Goal: Navigation & Orientation: Find specific page/section

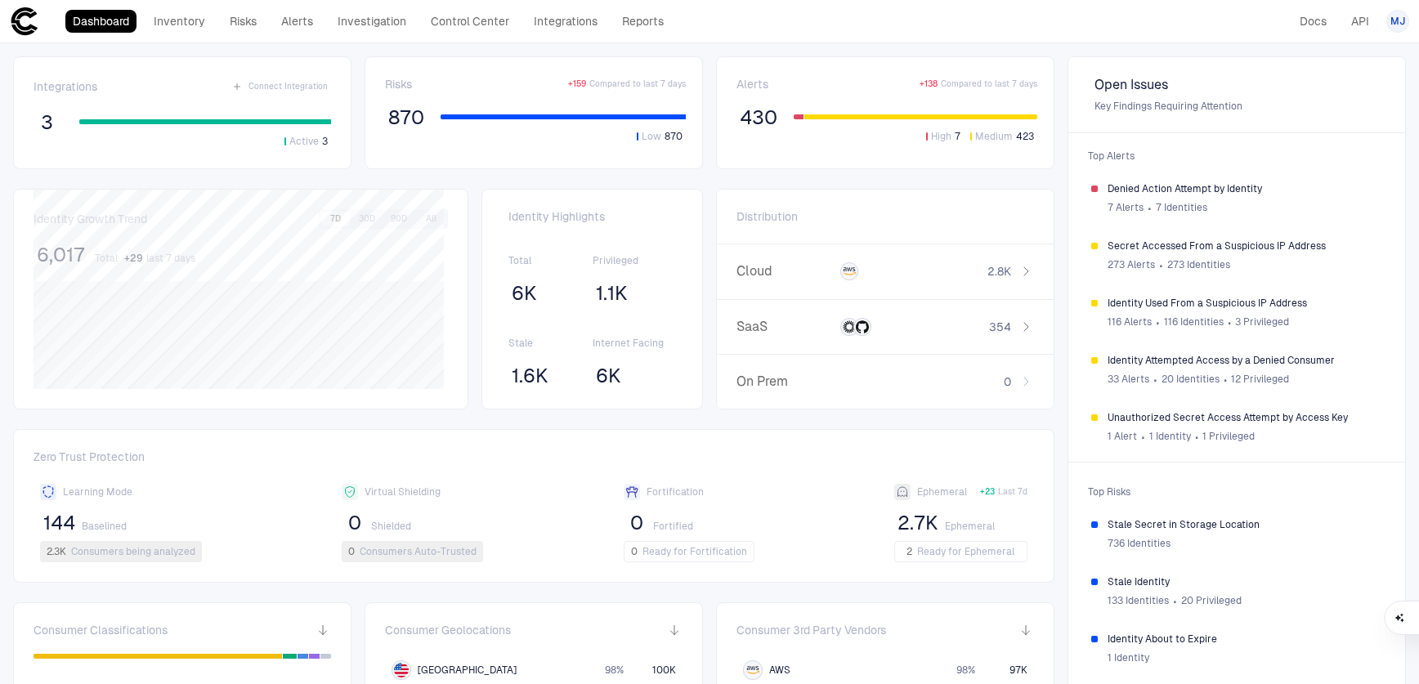
click at [1396, 24] on span "MJ" at bounding box center [1397, 21] width 15 height 13
click at [1347, 104] on span "Admin Settings" at bounding box center [1316, 104] width 69 height 13
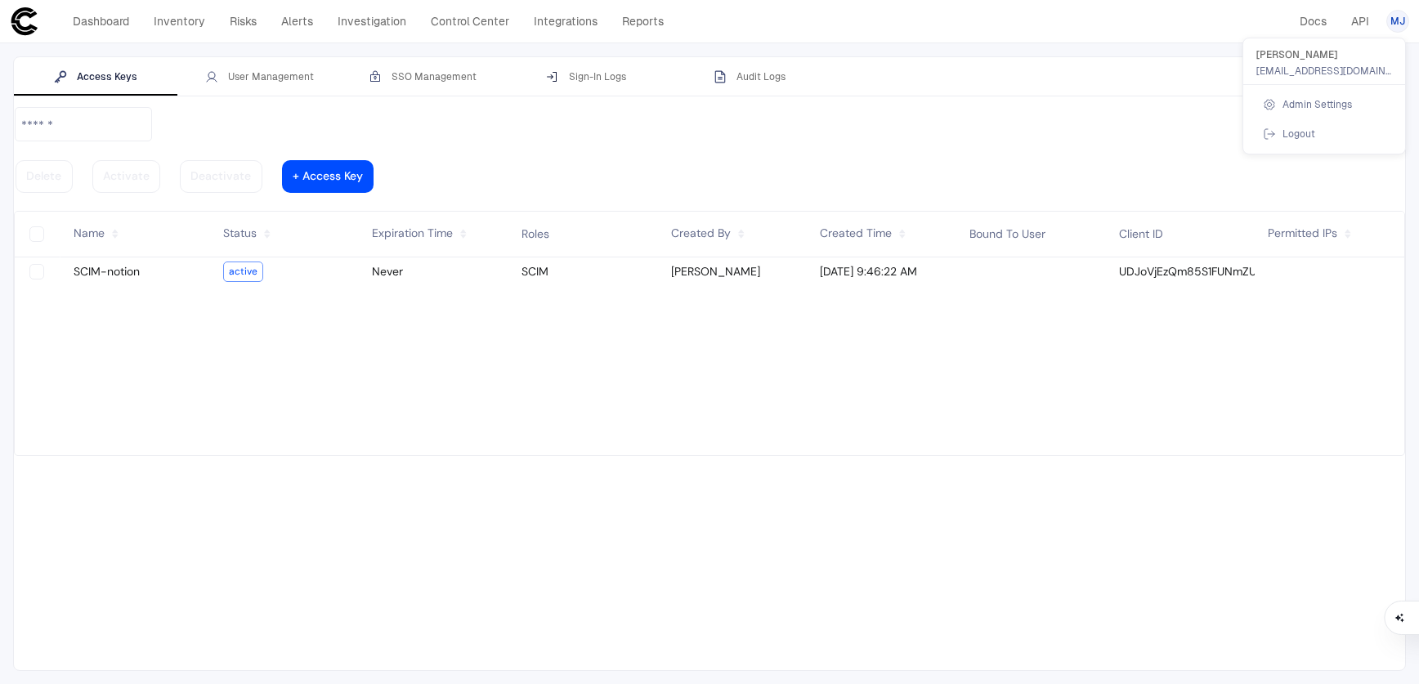
click at [280, 78] on div at bounding box center [709, 342] width 1419 height 684
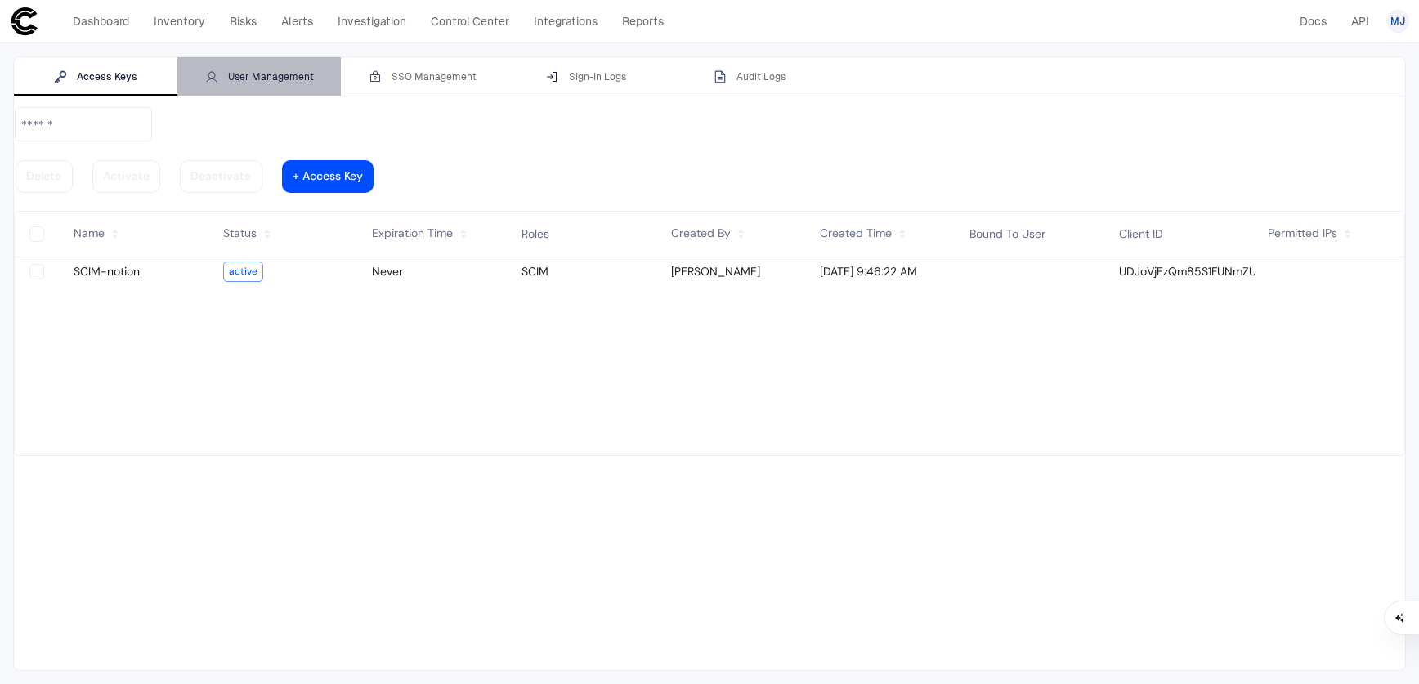
click at [289, 78] on div "User Management" at bounding box center [259, 76] width 109 height 13
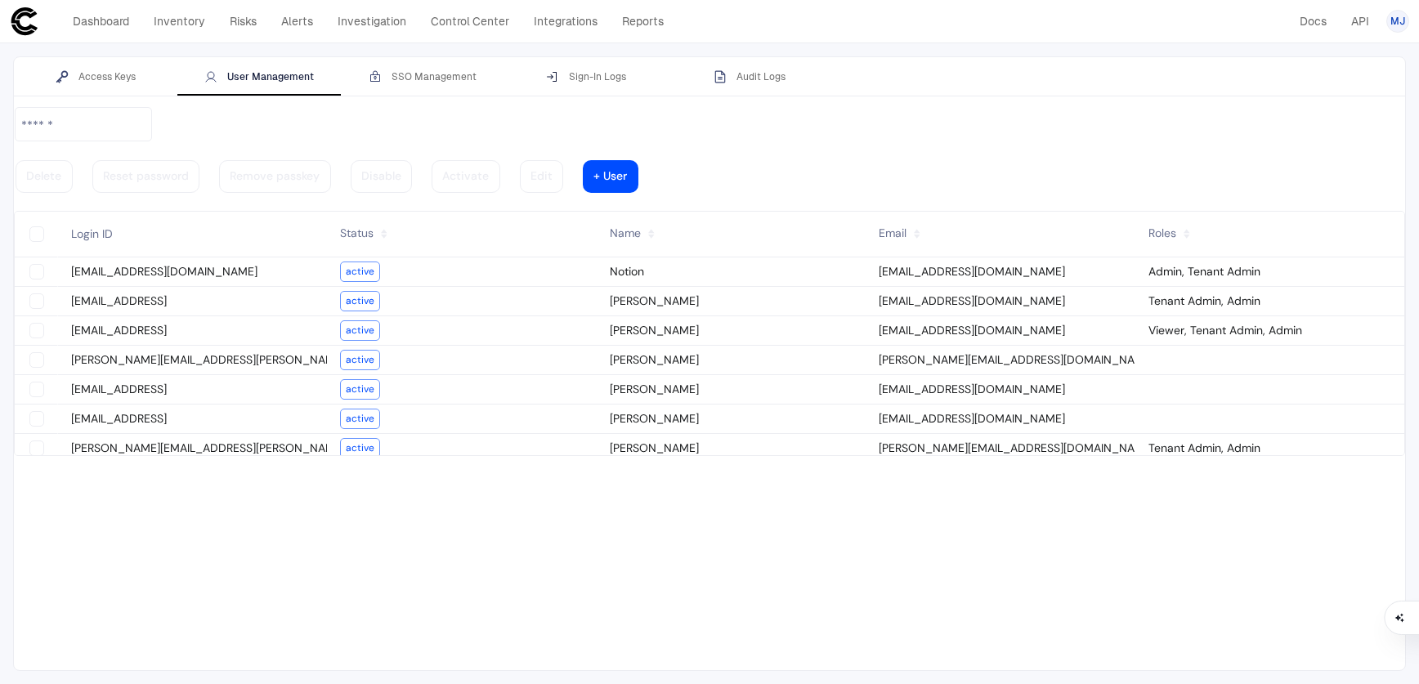
click at [283, 320] on vaadin-grid-cell-content "[EMAIL_ADDRESS]" at bounding box center [192, 331] width 269 height 22
click at [121, 21] on link "Dashboard" at bounding box center [100, 21] width 71 height 23
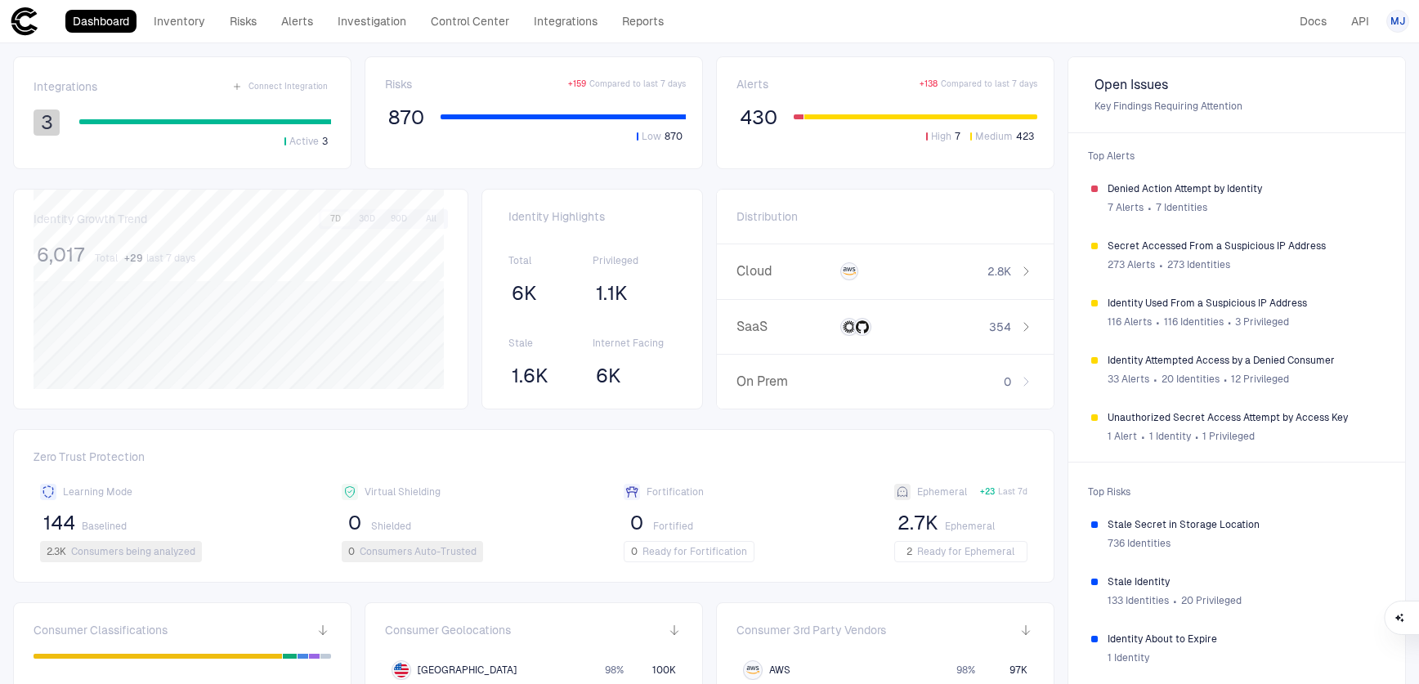
click at [42, 119] on span "3" at bounding box center [47, 122] width 12 height 25
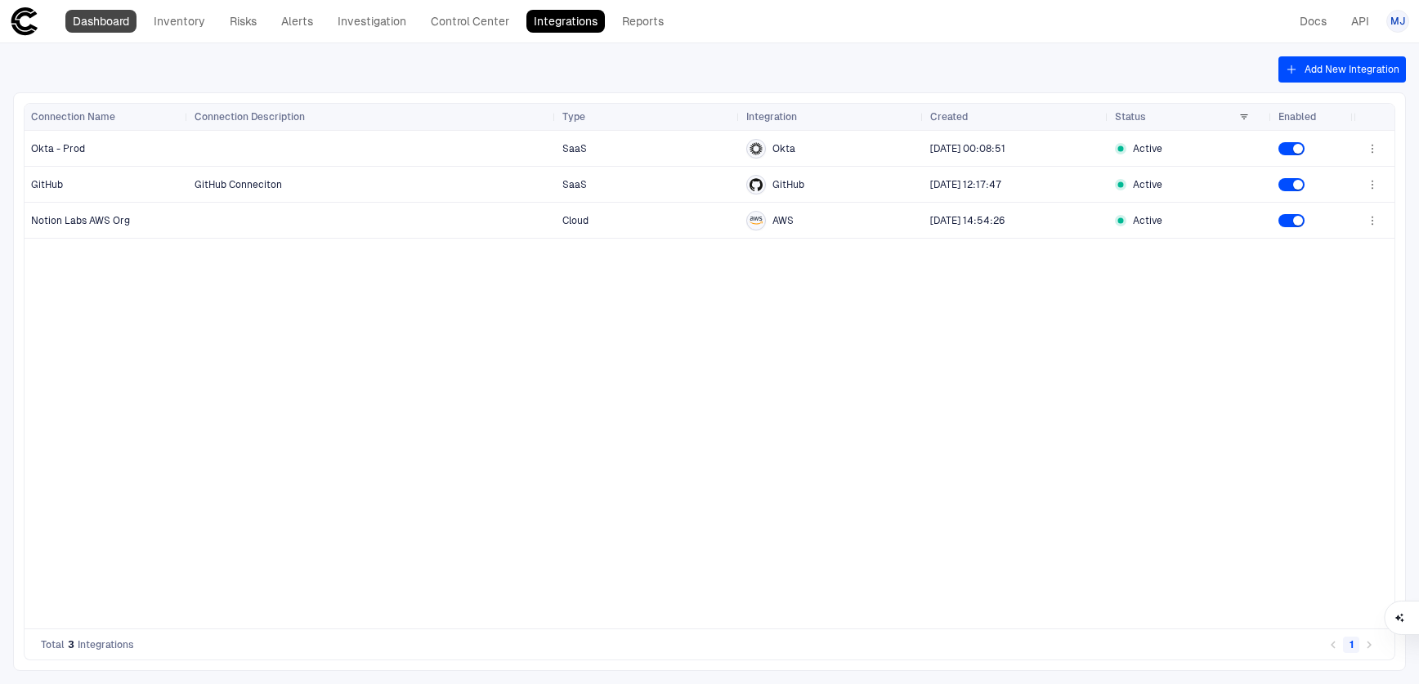
click at [110, 17] on link "Dashboard" at bounding box center [100, 21] width 71 height 23
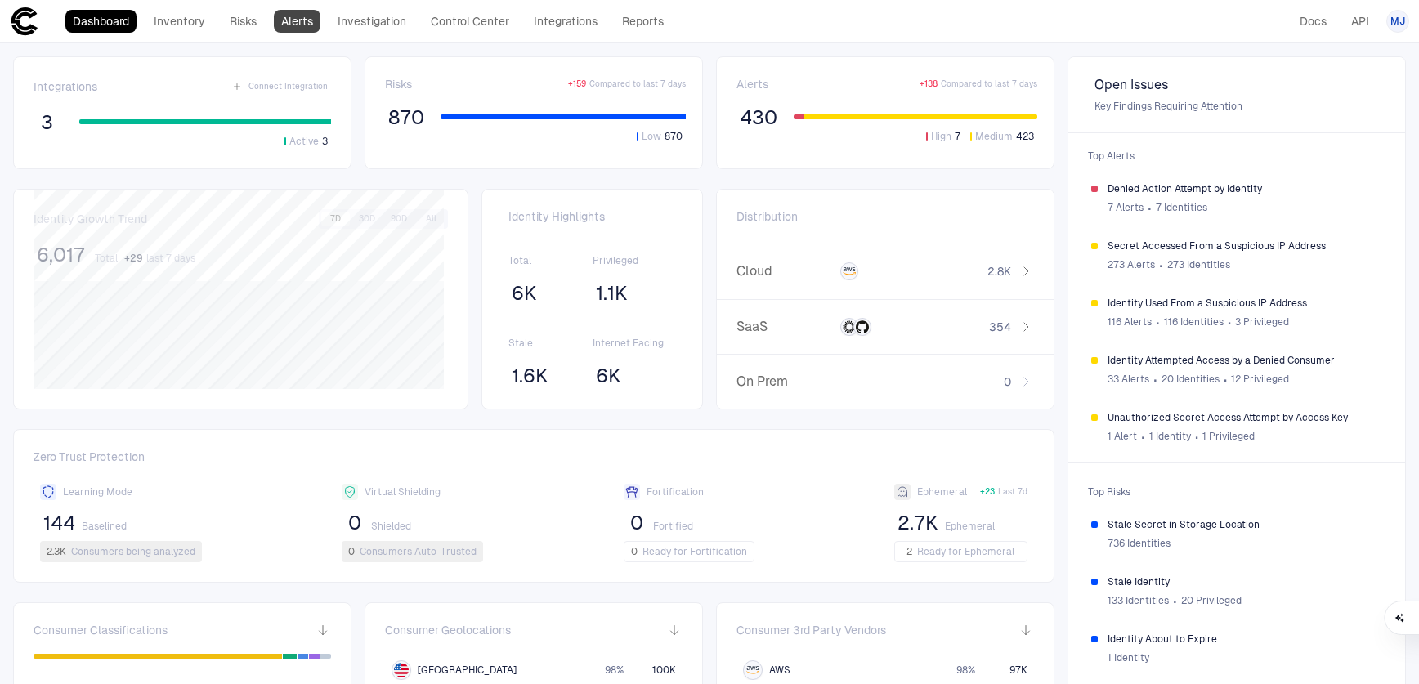
click at [293, 25] on link "Alerts" at bounding box center [297, 21] width 47 height 23
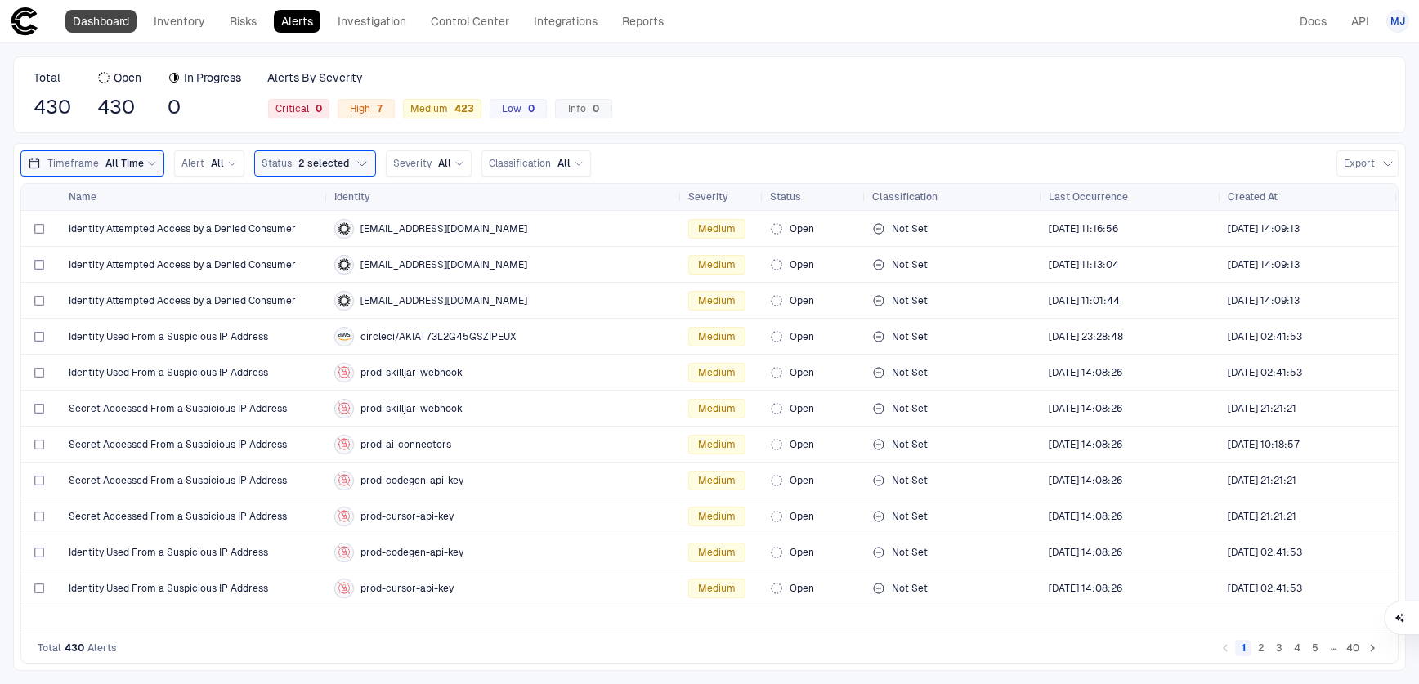
click at [113, 19] on link "Dashboard" at bounding box center [100, 21] width 71 height 23
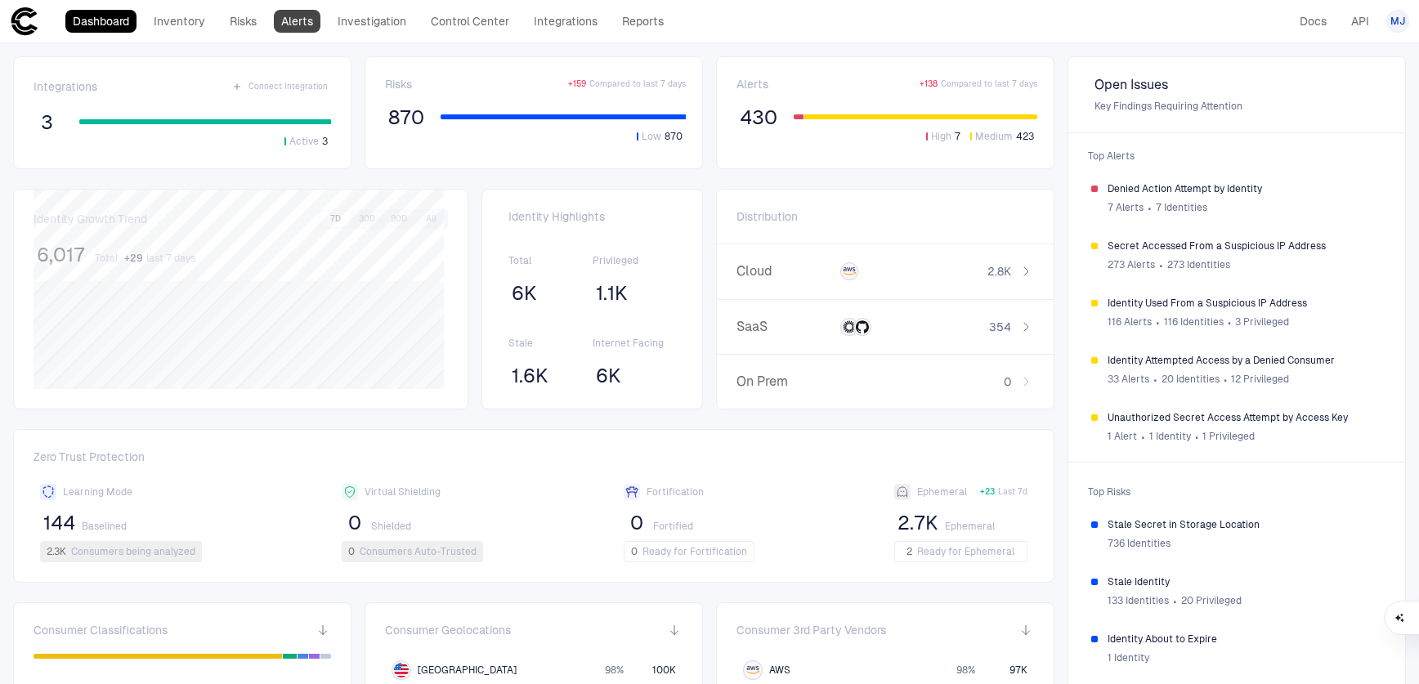
click at [305, 26] on link "Alerts" at bounding box center [297, 21] width 47 height 23
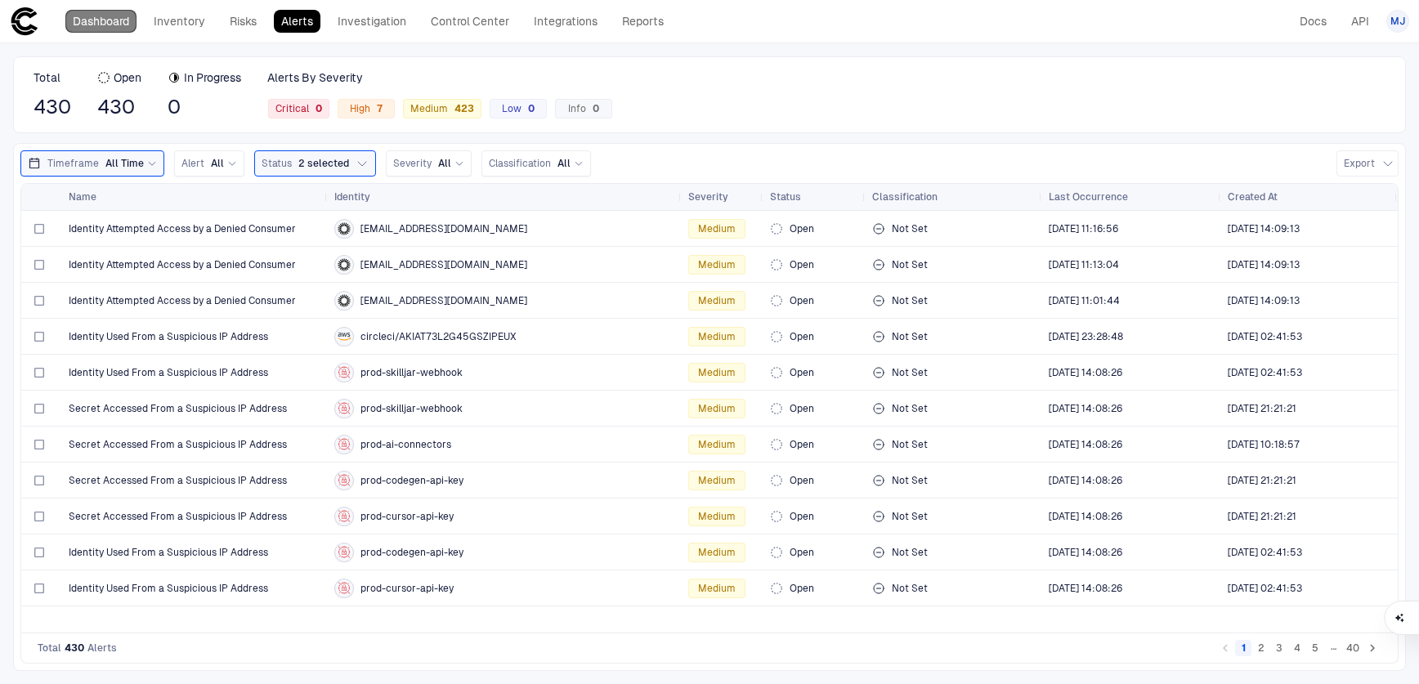
click at [130, 31] on link "Dashboard" at bounding box center [100, 21] width 71 height 23
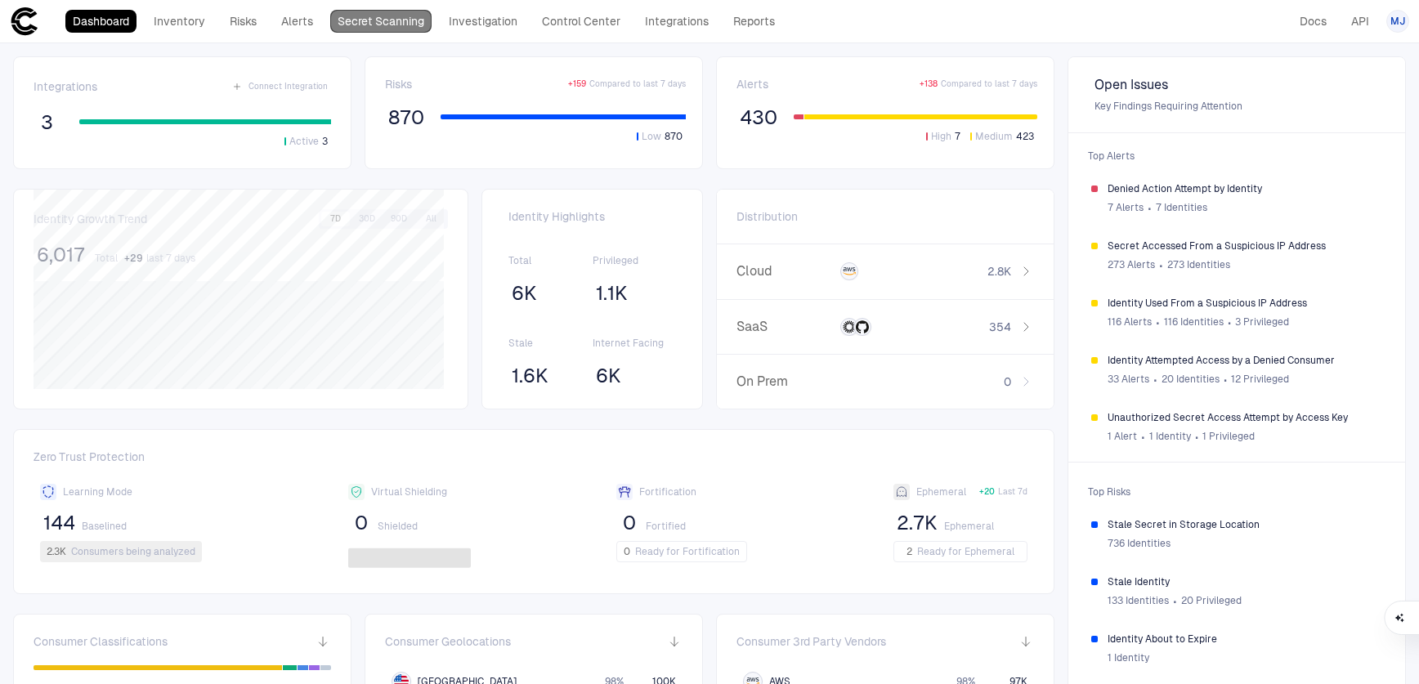
click at [356, 22] on link "Secret Scanning" at bounding box center [380, 21] width 101 height 23
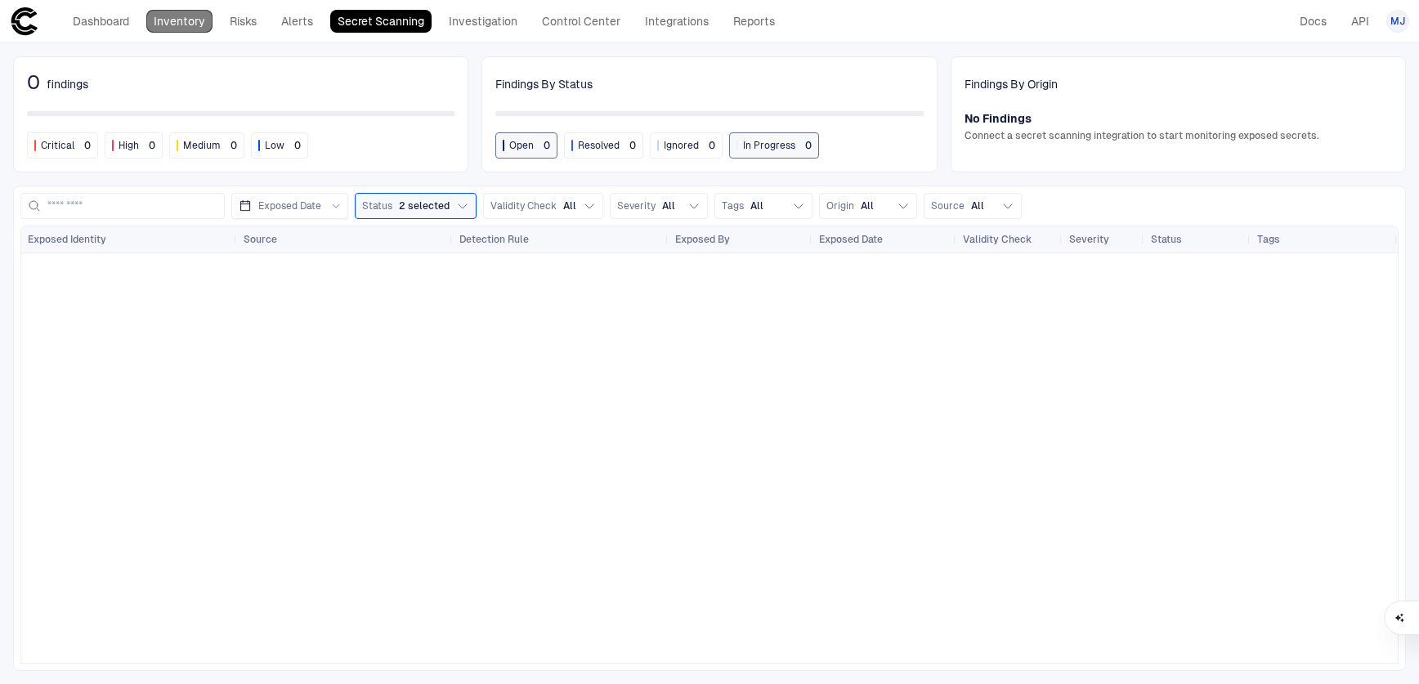
click at [156, 25] on link "Inventory" at bounding box center [179, 21] width 66 height 23
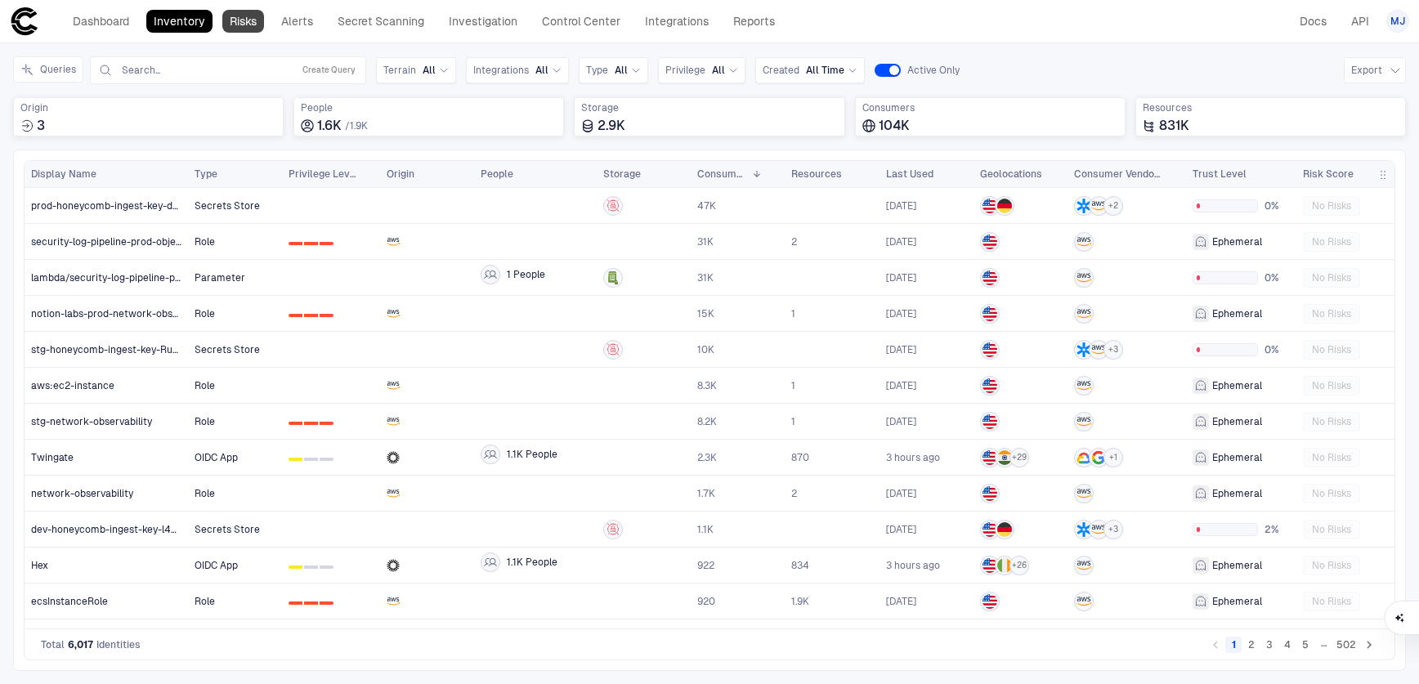
click at [236, 27] on link "Risks" at bounding box center [243, 21] width 42 height 23
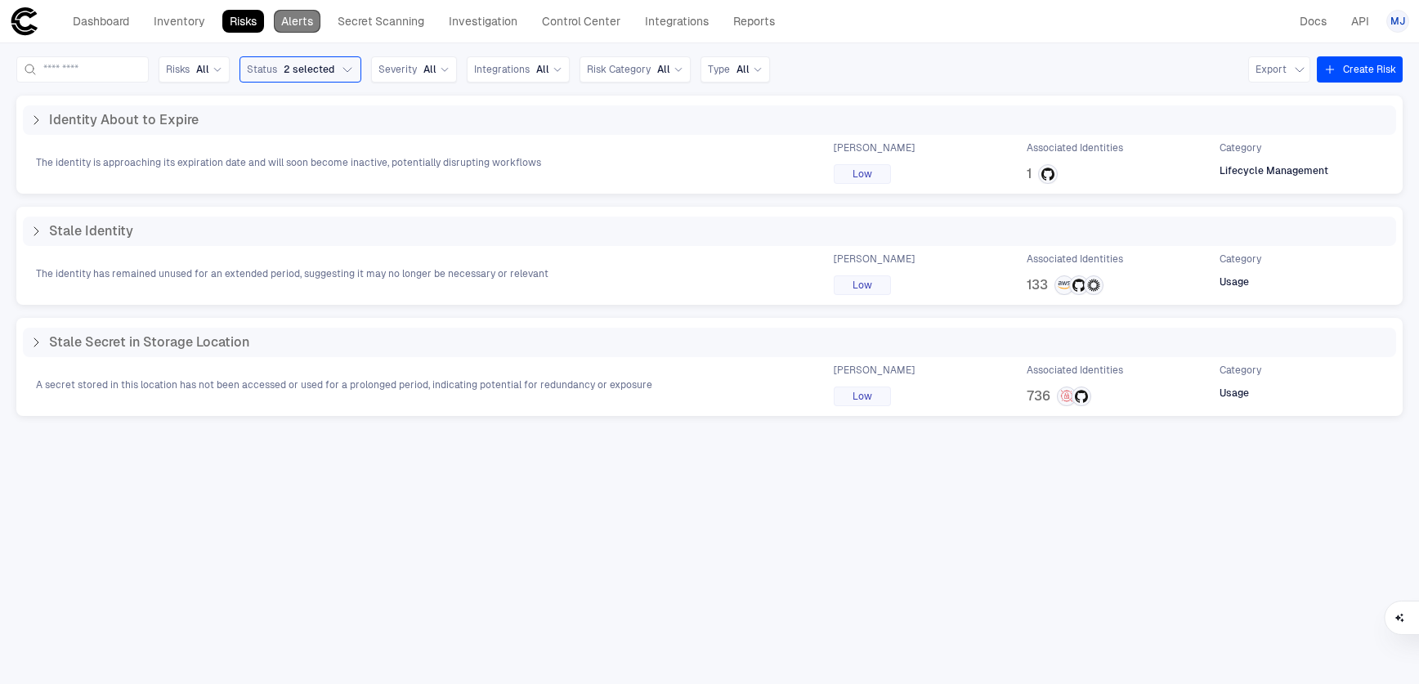
click at [304, 17] on link "Alerts" at bounding box center [297, 21] width 47 height 23
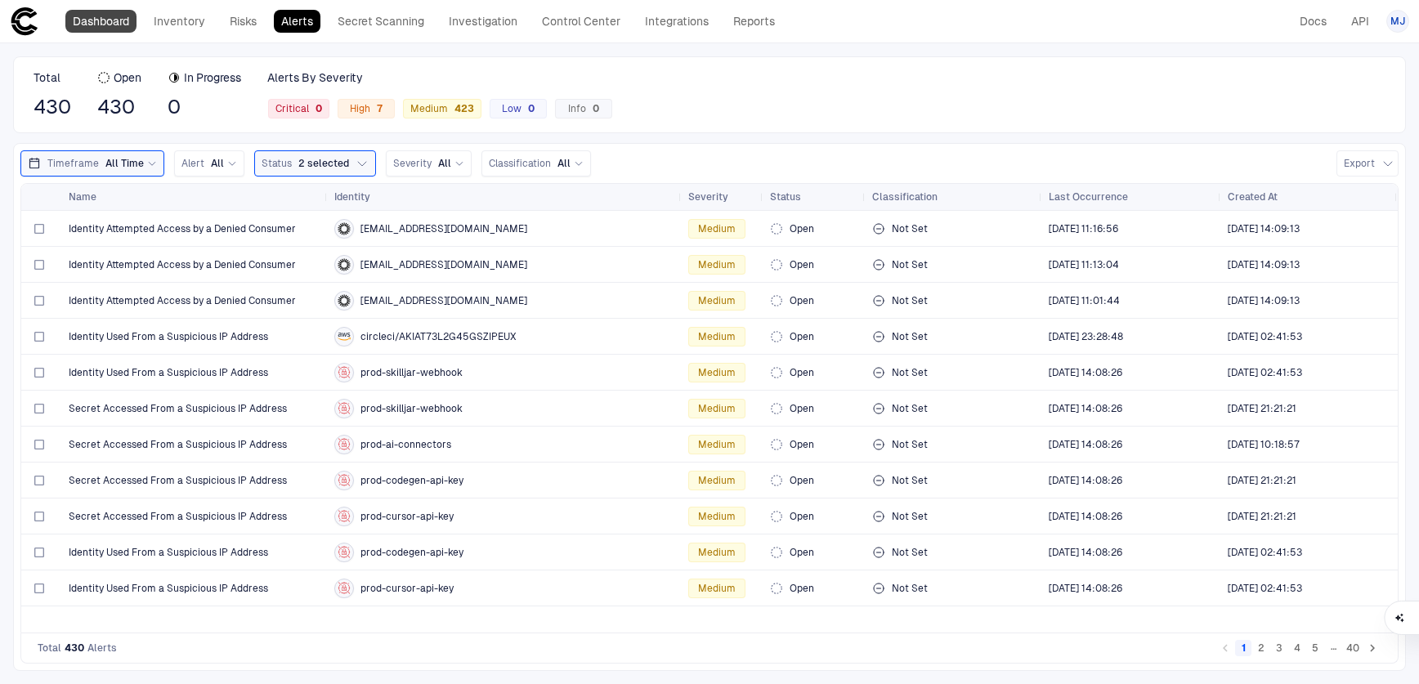
click at [103, 27] on link "Dashboard" at bounding box center [100, 21] width 71 height 23
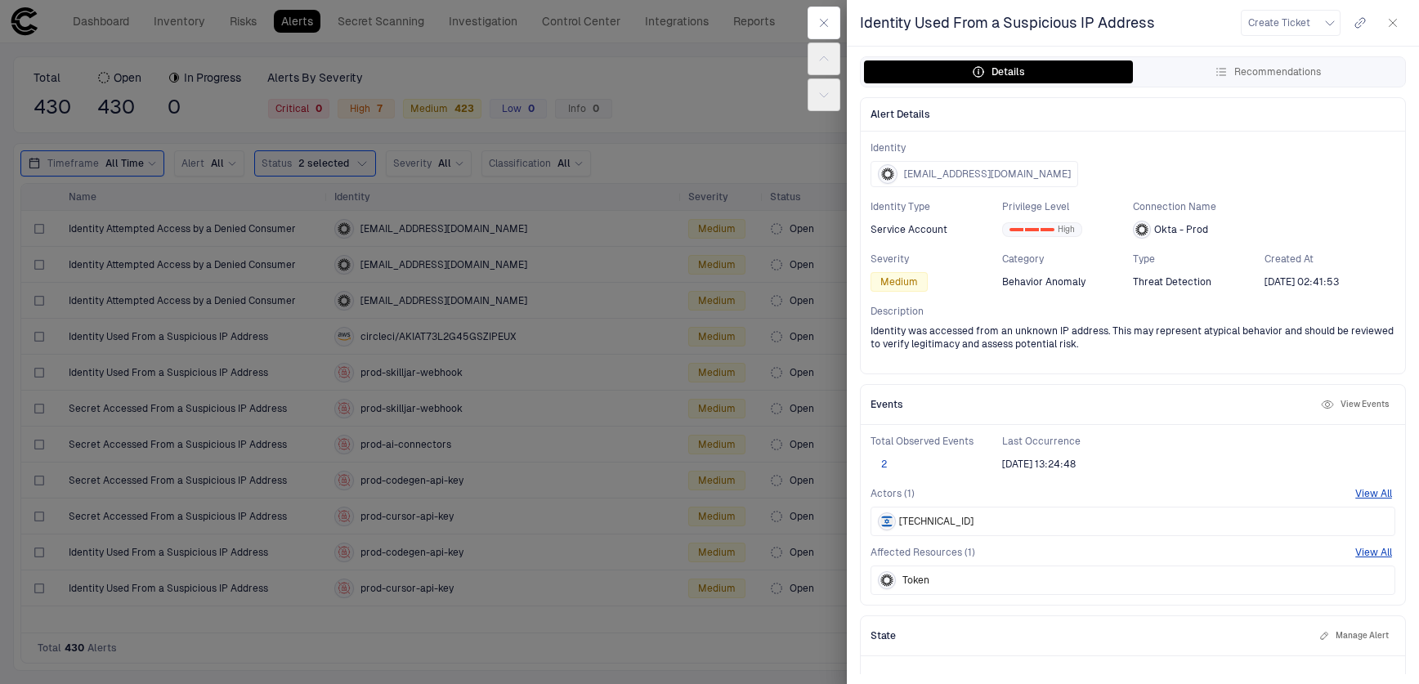
click at [881, 468] on button "2" at bounding box center [883, 464] width 26 height 13
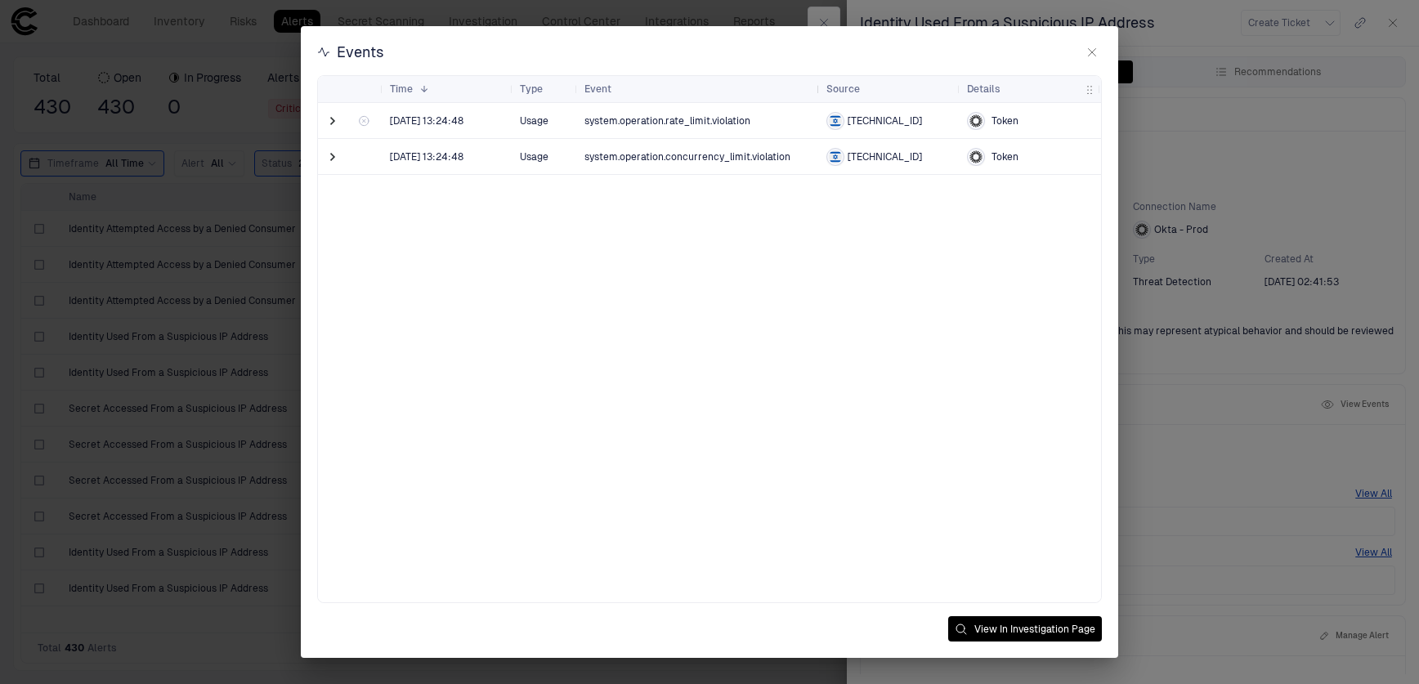
drag, startPoint x: 706, startPoint y: 90, endPoint x: 818, endPoint y: 95, distance: 112.1
click at [818, 95] on div at bounding box center [819, 89] width 7 height 26
